Goal: Task Accomplishment & Management: Use online tool/utility

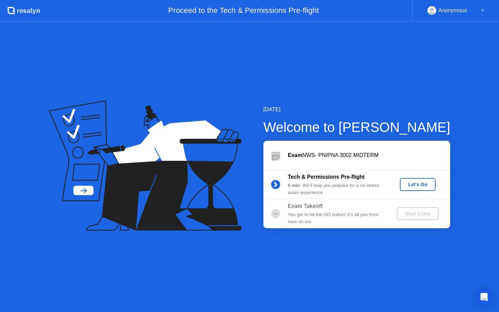
click at [408, 187] on div "Let's Go" at bounding box center [417, 184] width 30 height 5
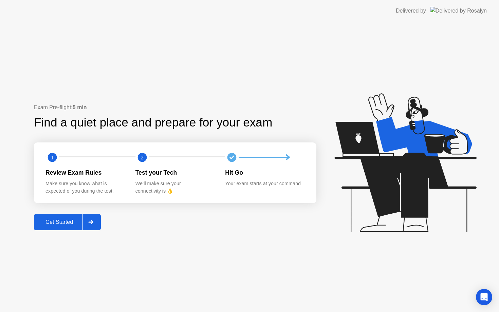
click at [60, 224] on div "Get Started" at bounding box center [59, 222] width 46 height 6
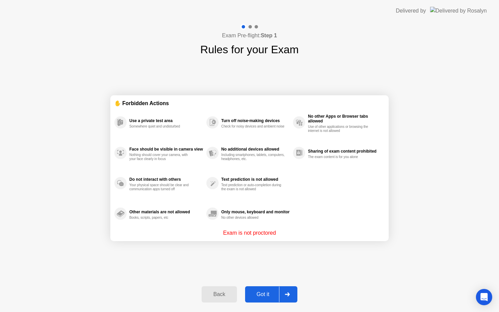
click at [264, 298] on div "Got it" at bounding box center [263, 295] width 32 height 6
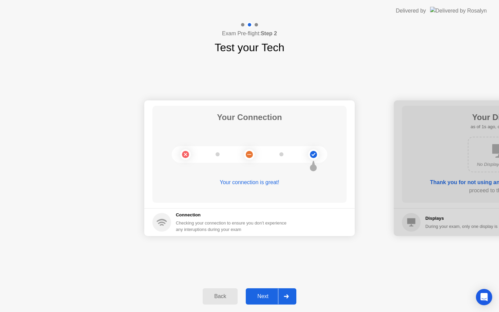
click at [265, 296] on div "Next" at bounding box center [263, 297] width 30 height 6
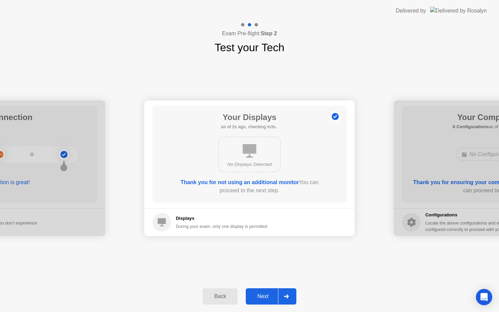
click at [265, 296] on div "Next" at bounding box center [263, 297] width 30 height 6
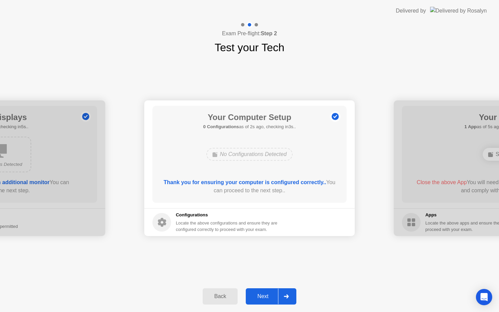
click at [265, 296] on div "Next" at bounding box center [263, 297] width 30 height 6
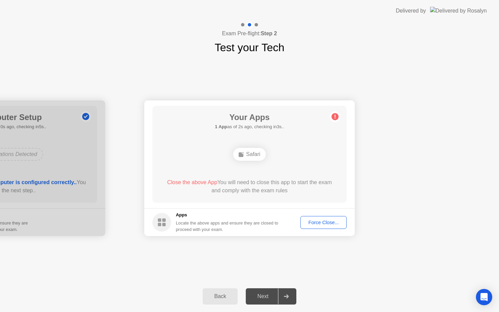
click at [320, 223] on div "Force Close..." at bounding box center [323, 222] width 41 height 5
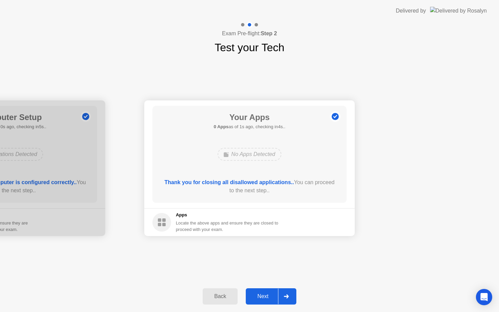
click at [268, 298] on div "Next" at bounding box center [263, 297] width 30 height 6
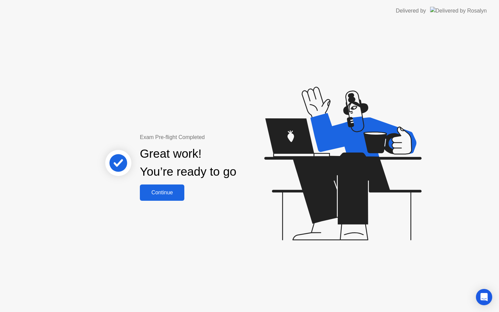
click at [169, 195] on div "Continue" at bounding box center [162, 193] width 40 height 6
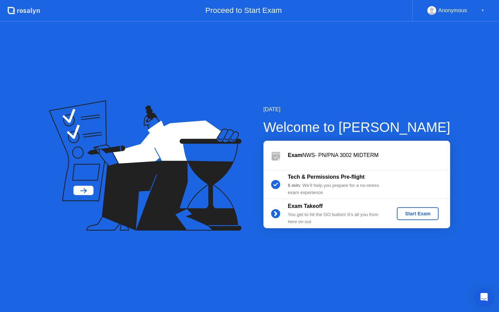
click at [409, 218] on button "Start Exam" at bounding box center [418, 213] width 42 height 13
